Goal: Information Seeking & Learning: Learn about a topic

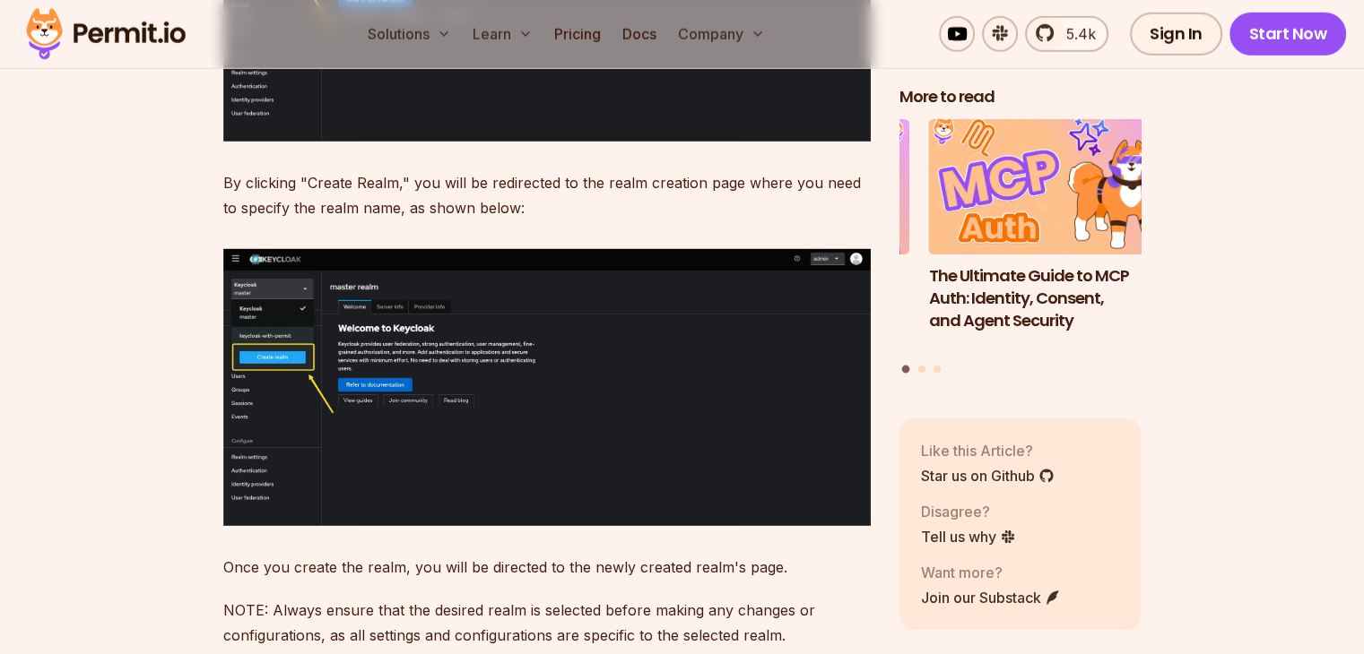
scroll to position [5131, 0]
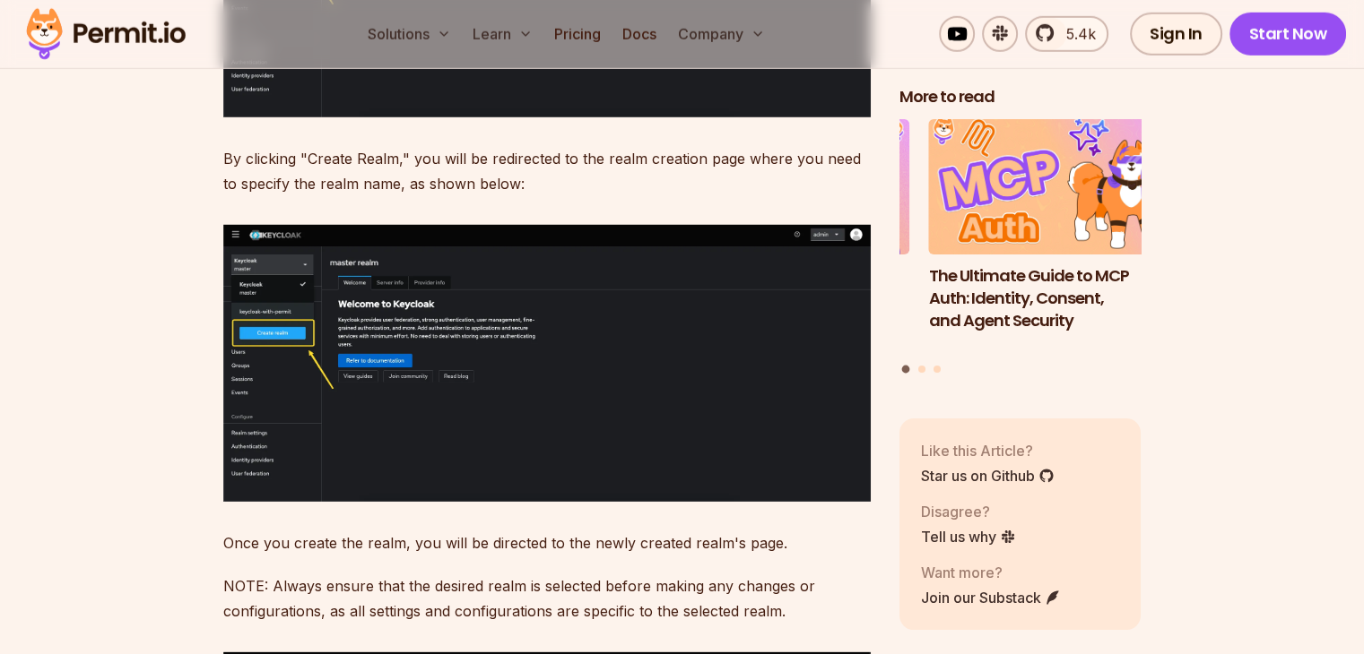
click at [285, 358] on img at bounding box center [546, 363] width 647 height 277
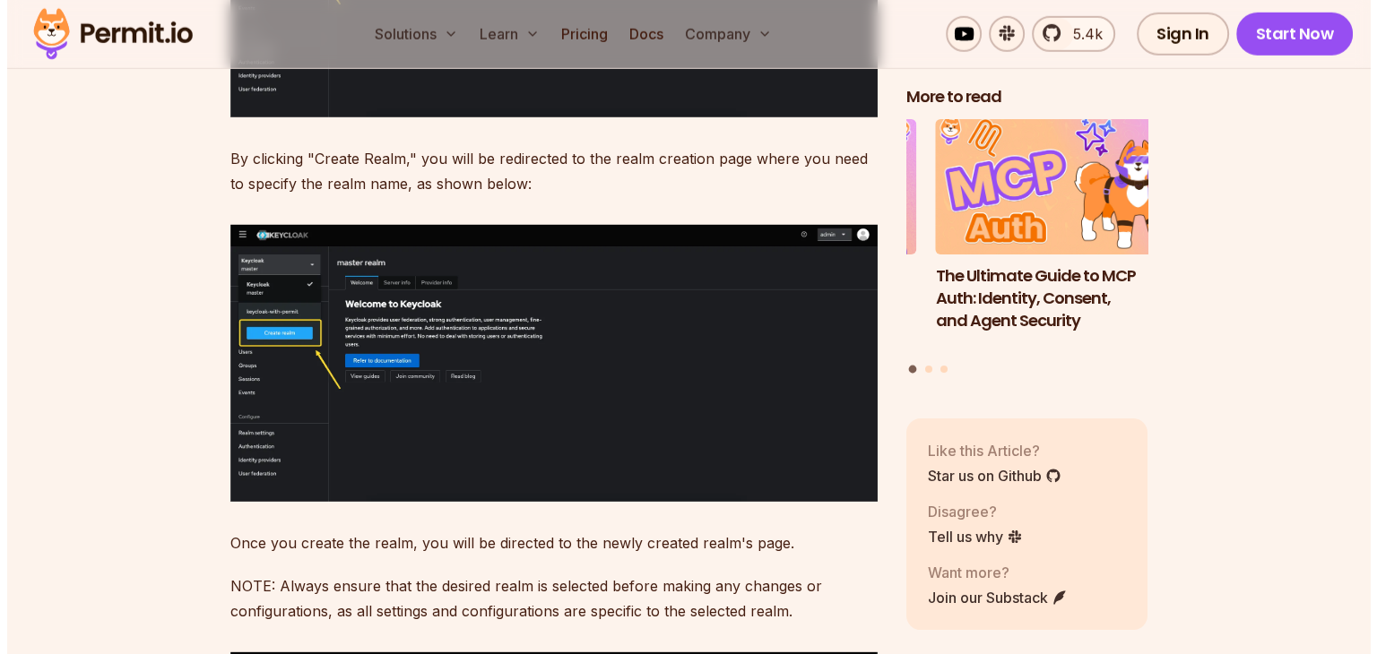
scroll to position [5155, 0]
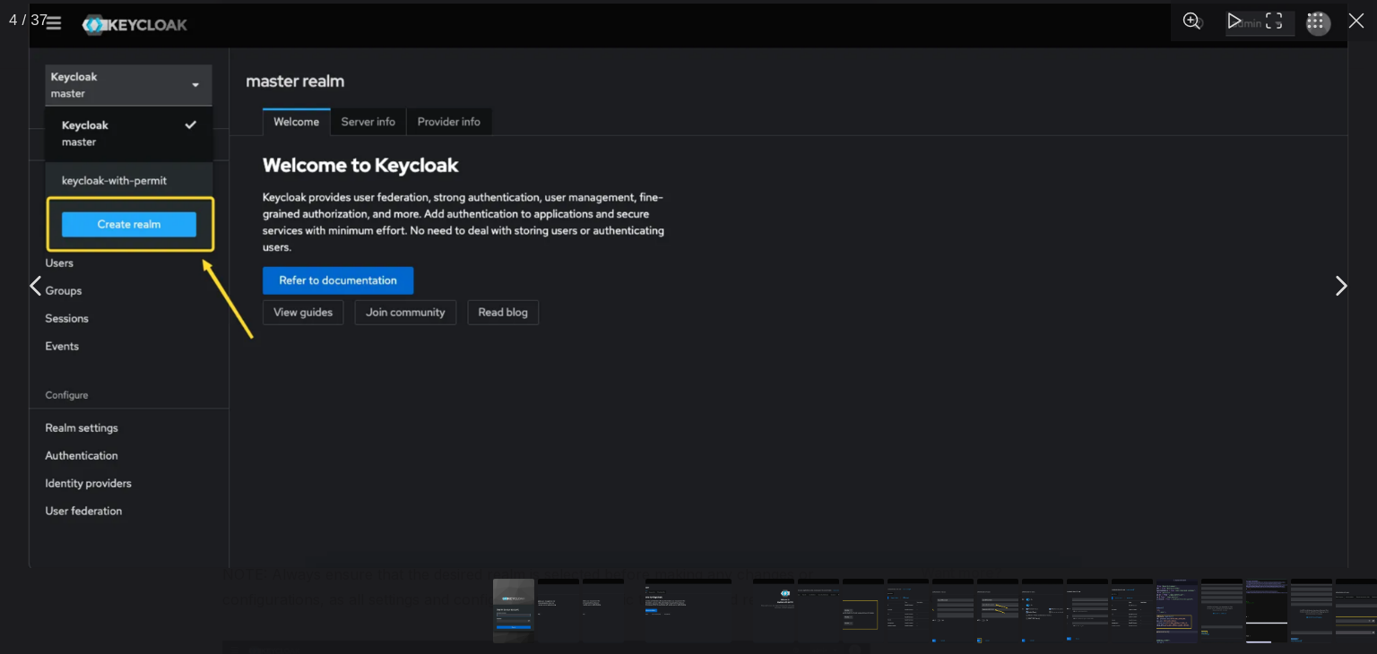
click at [403, 635] on div "You can close this modal content with the ESC key" at bounding box center [688, 613] width 1377 height 82
click at [1354, 19] on button "You can close this modal content with the ESC key" at bounding box center [1356, 20] width 41 height 41
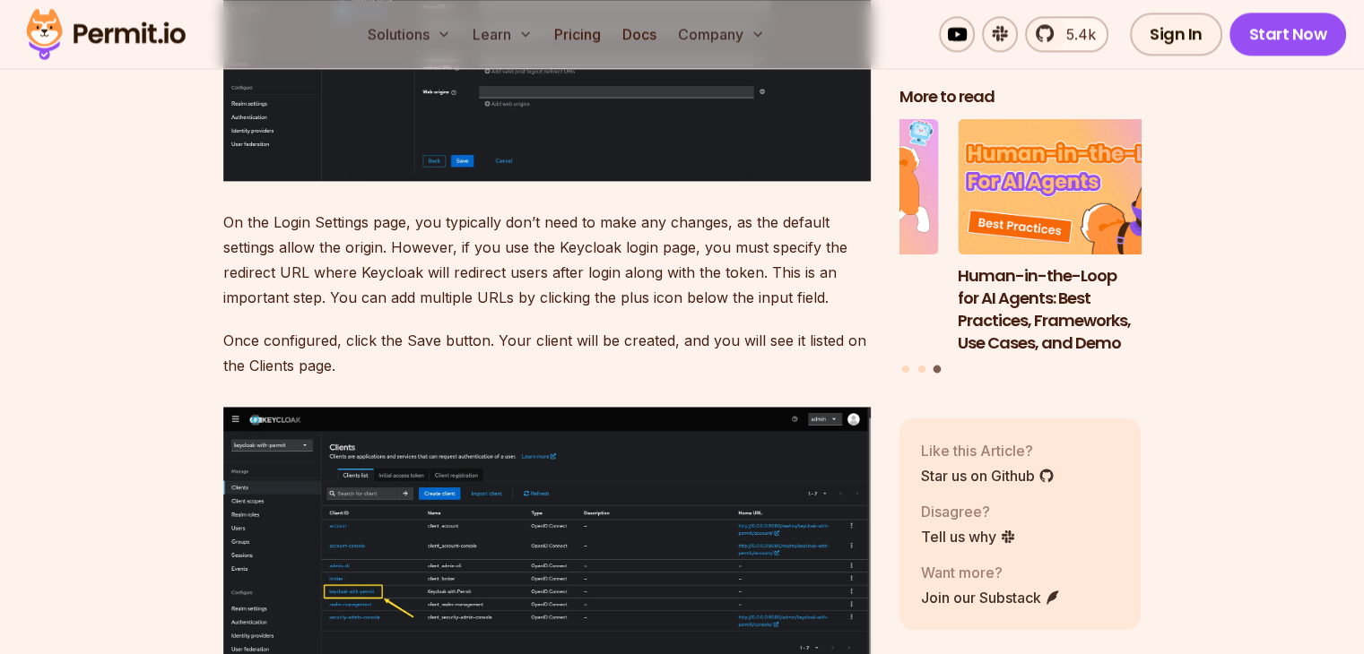
scroll to position [9009, 0]
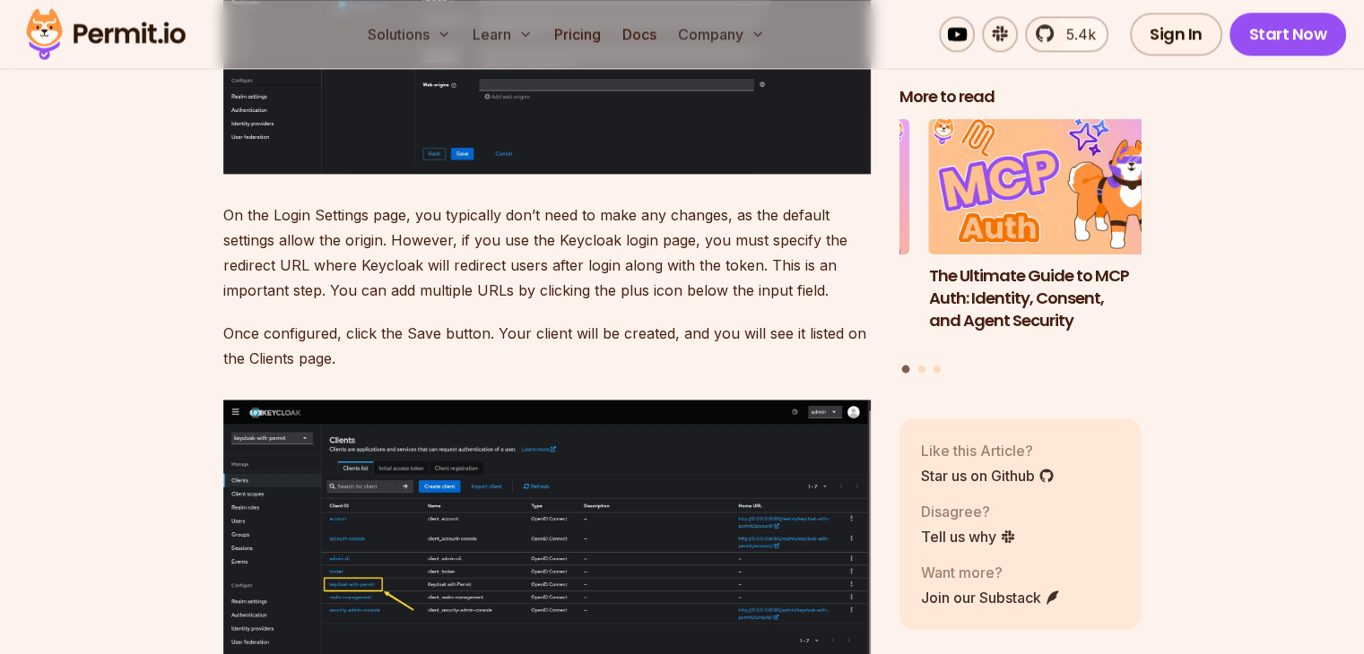
click at [534, 497] on img at bounding box center [546, 544] width 647 height 289
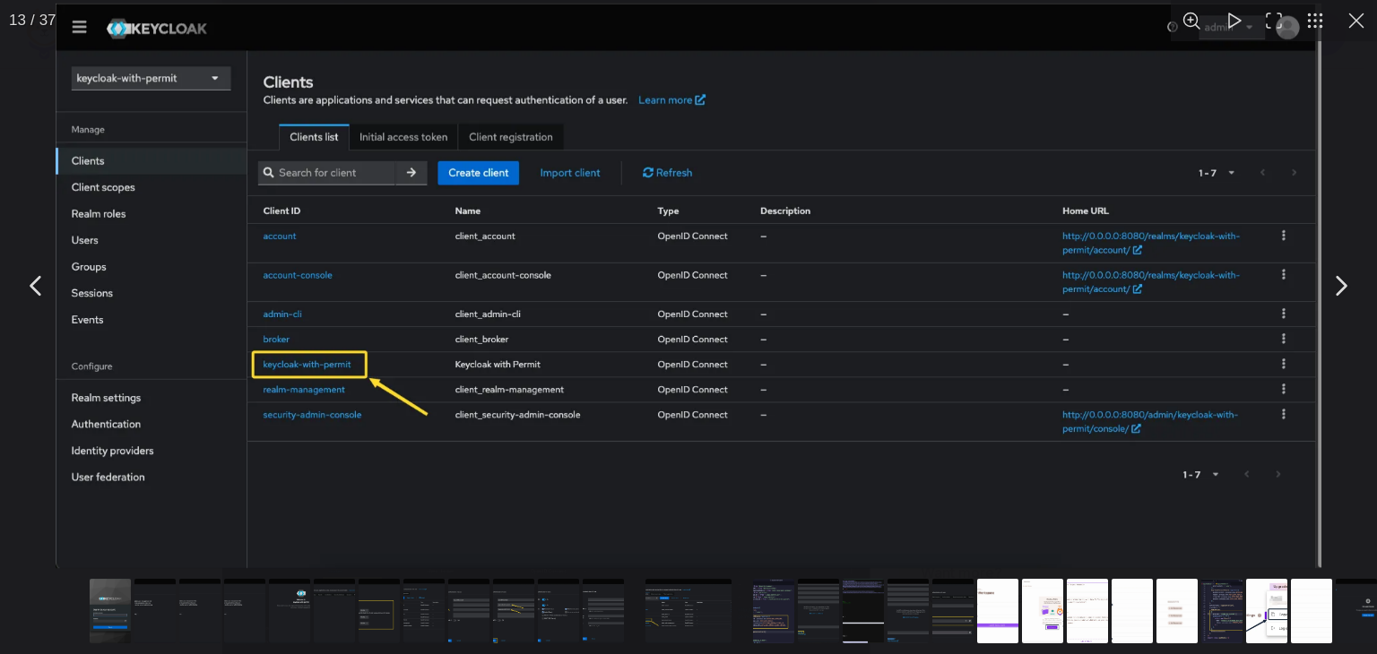
click at [414, 616] on button "Go to slide #8" at bounding box center [424, 611] width 86 height 65
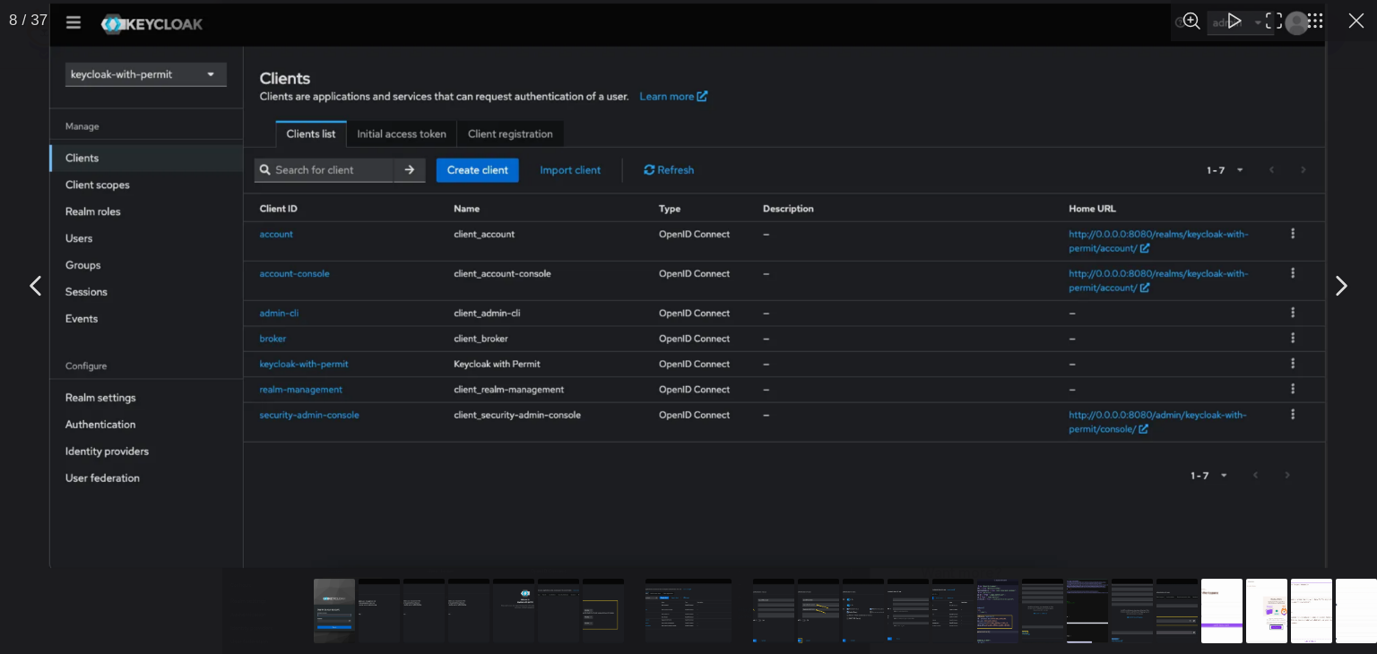
click at [200, 617] on div "You can close this modal content with the ESC key" at bounding box center [688, 613] width 1377 height 82
click at [1347, 16] on button "You can close this modal content with the ESC key" at bounding box center [1356, 20] width 41 height 41
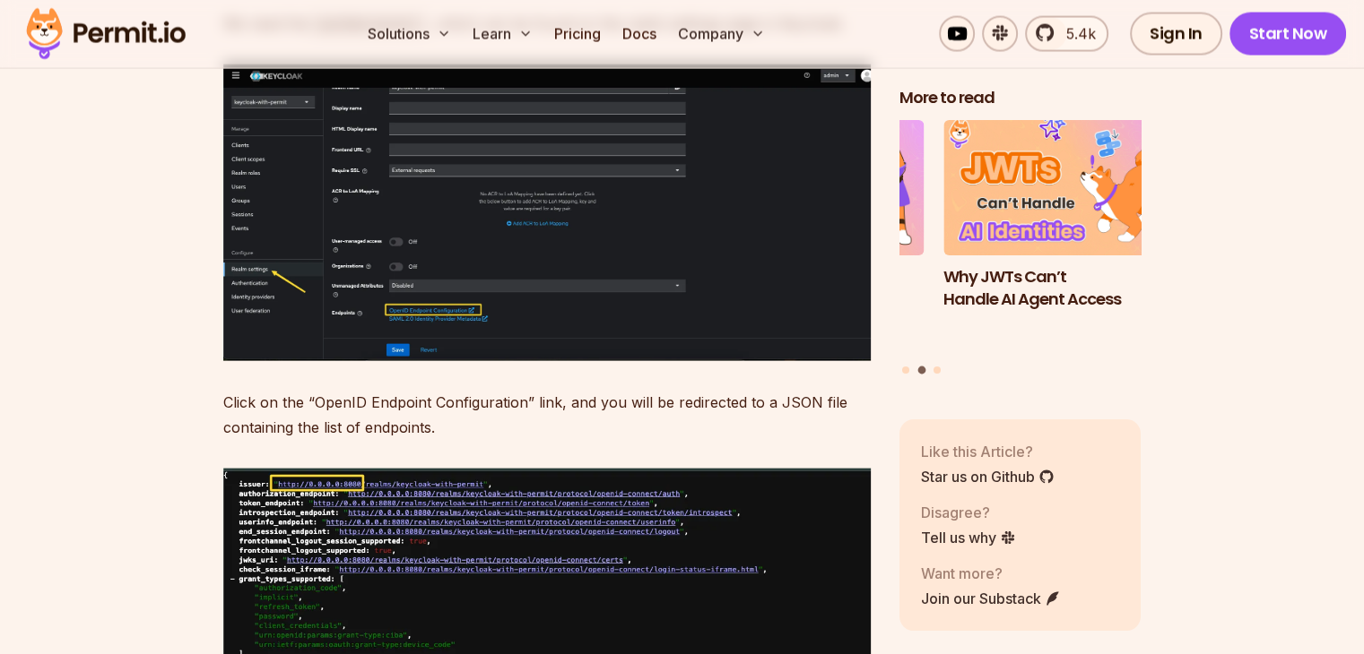
scroll to position [10645, 0]
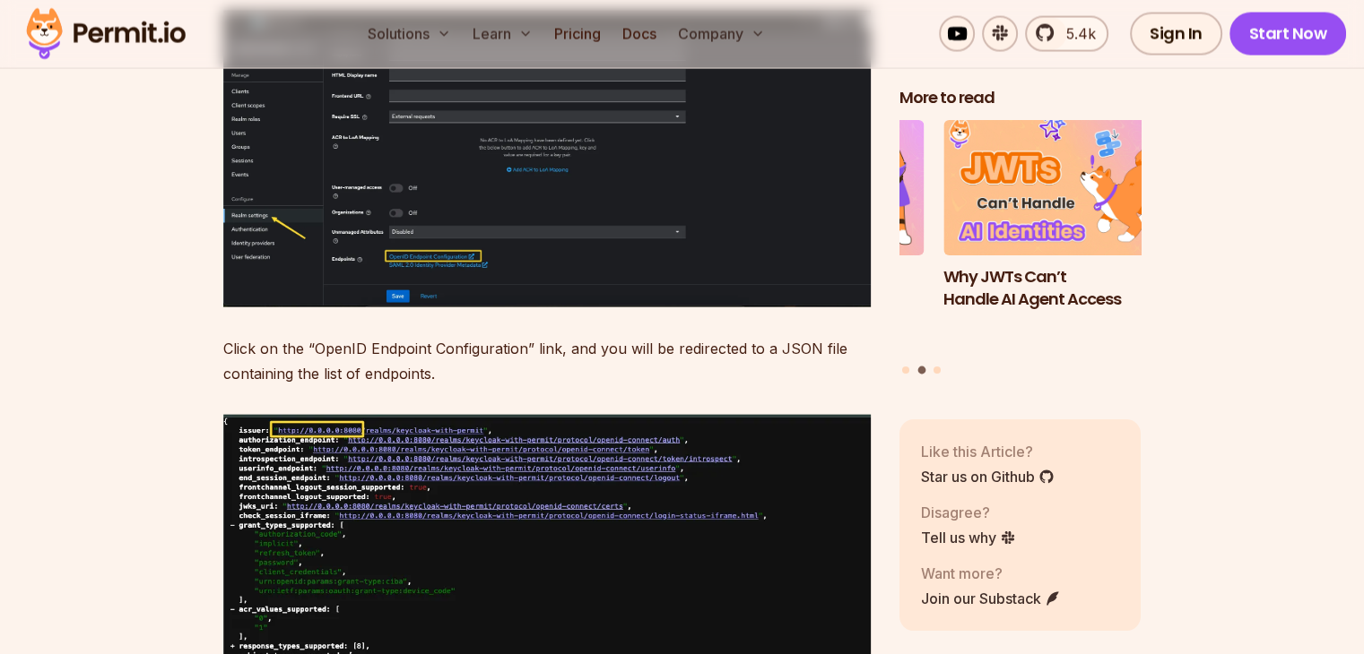
click at [476, 304] on img at bounding box center [546, 159] width 647 height 296
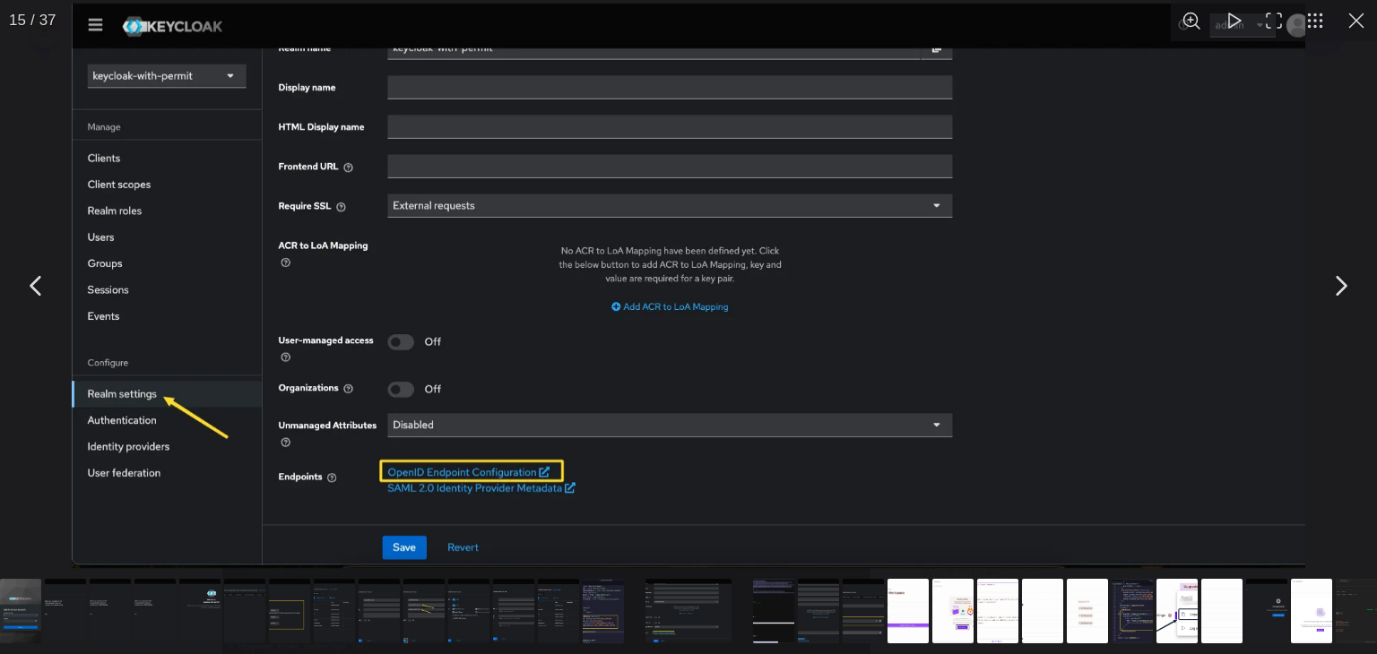
click at [703, 596] on button "Go to slide #15" at bounding box center [688, 611] width 86 height 65
click at [179, 618] on button "Go to slide #5" at bounding box center [200, 611] width 86 height 65
